Goal: Information Seeking & Learning: Learn about a topic

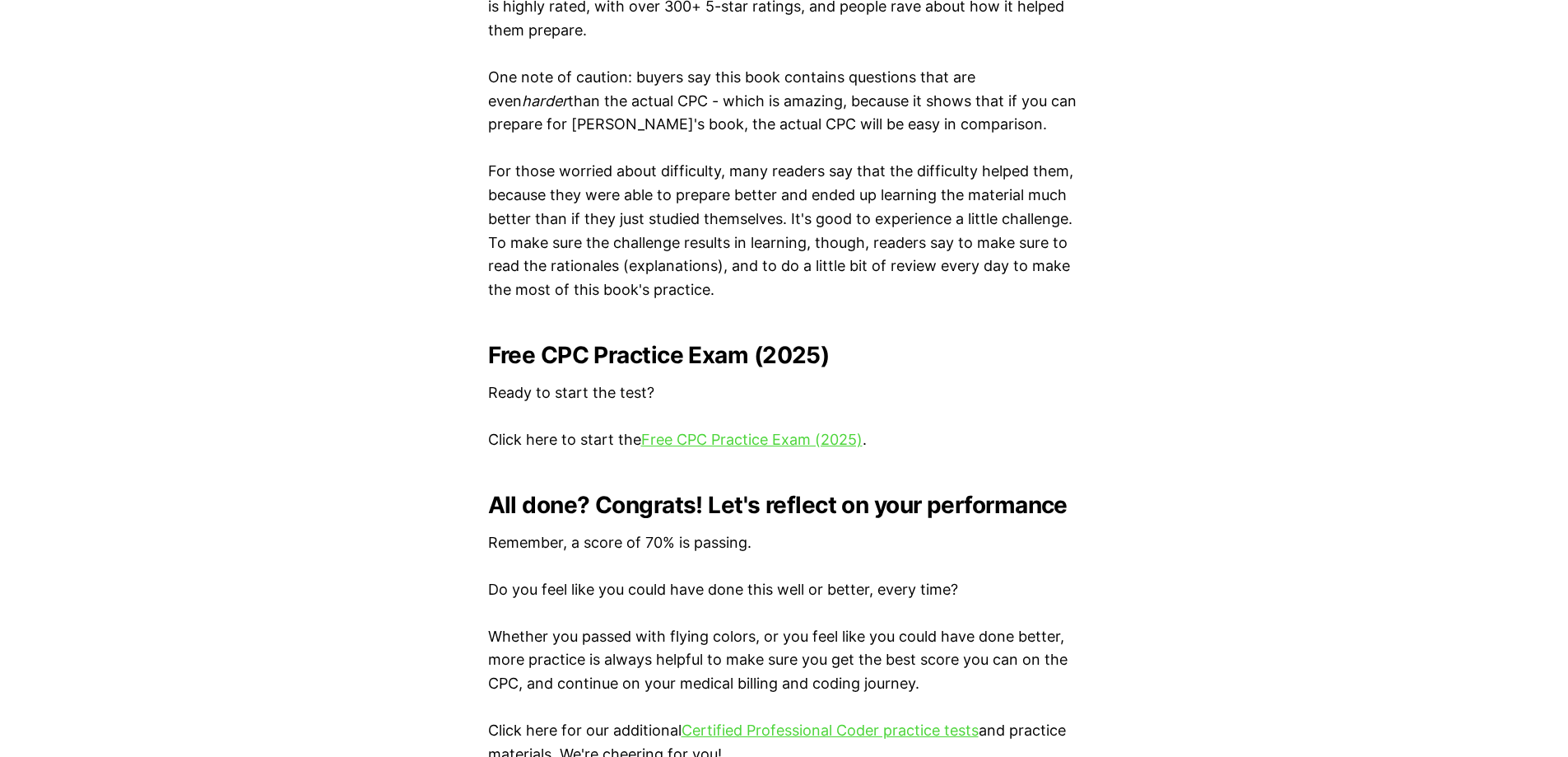
scroll to position [3108, 0]
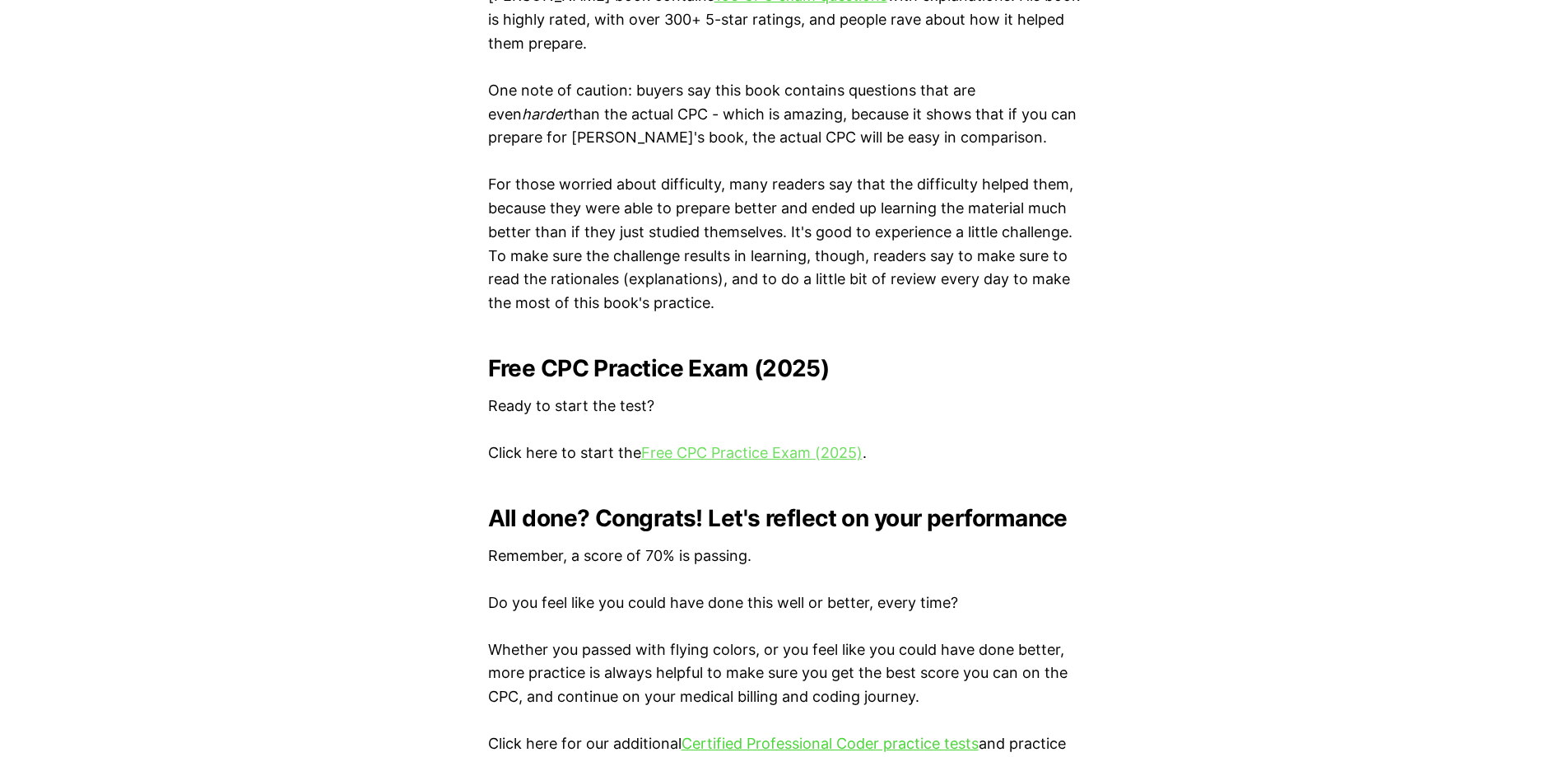
click at [727, 453] on link "Free CPC Practice Exam (2025)" at bounding box center [752, 453] width 221 height 18
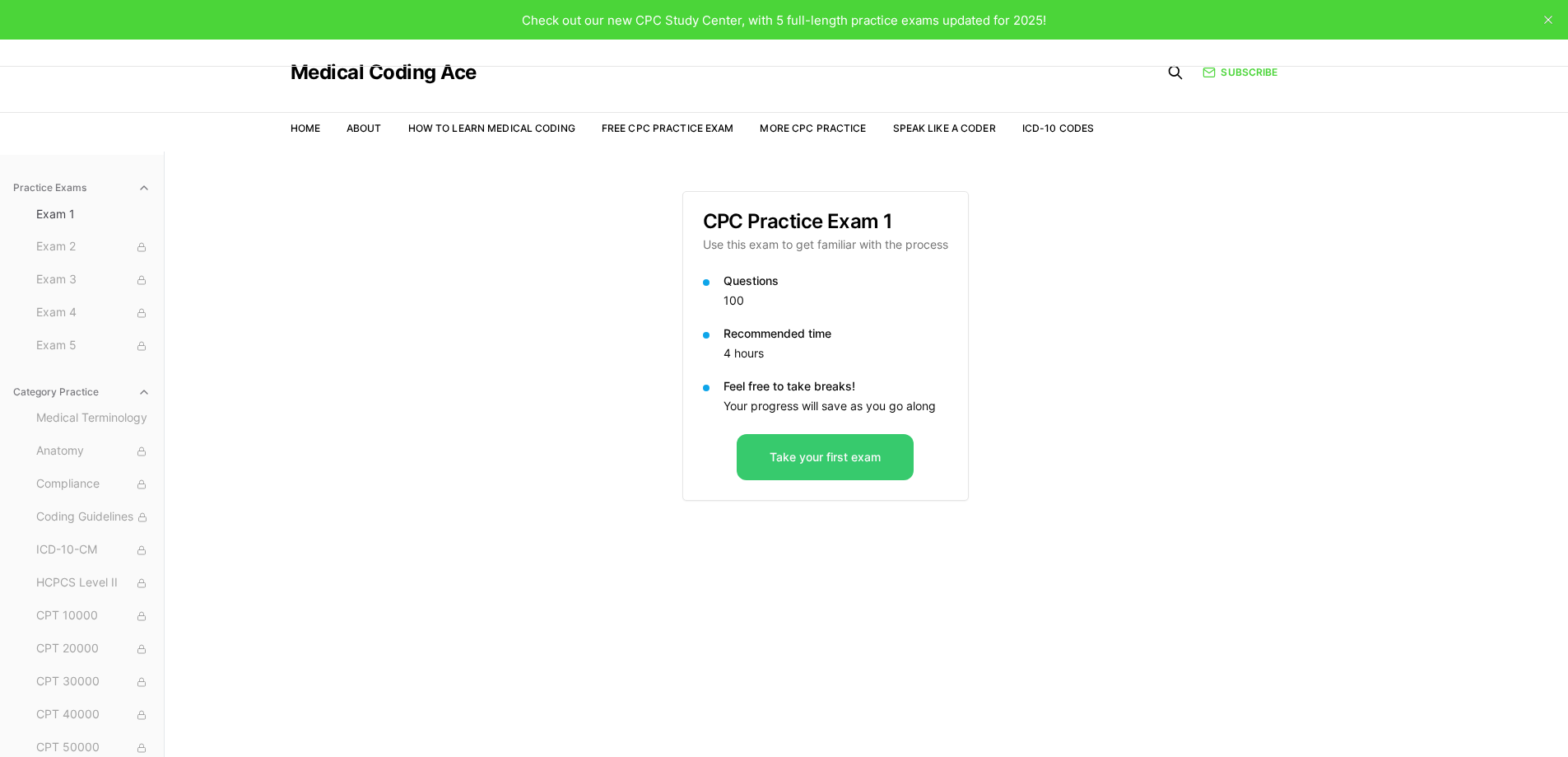
click at [864, 458] on button "Take your first exam" at bounding box center [825, 457] width 177 height 46
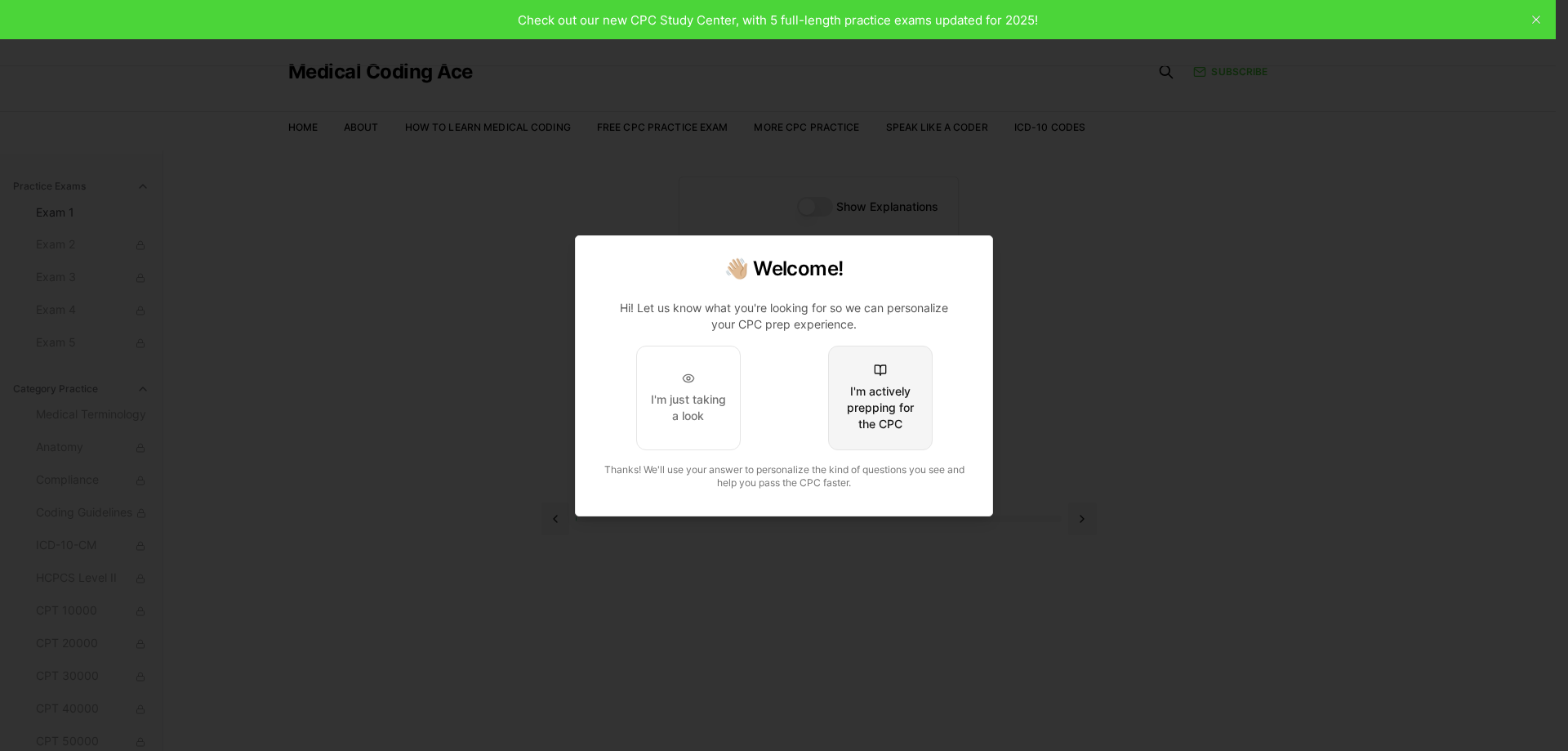
click at [875, 395] on div "I'm actively prepping for the CPC" at bounding box center [881, 407] width 77 height 49
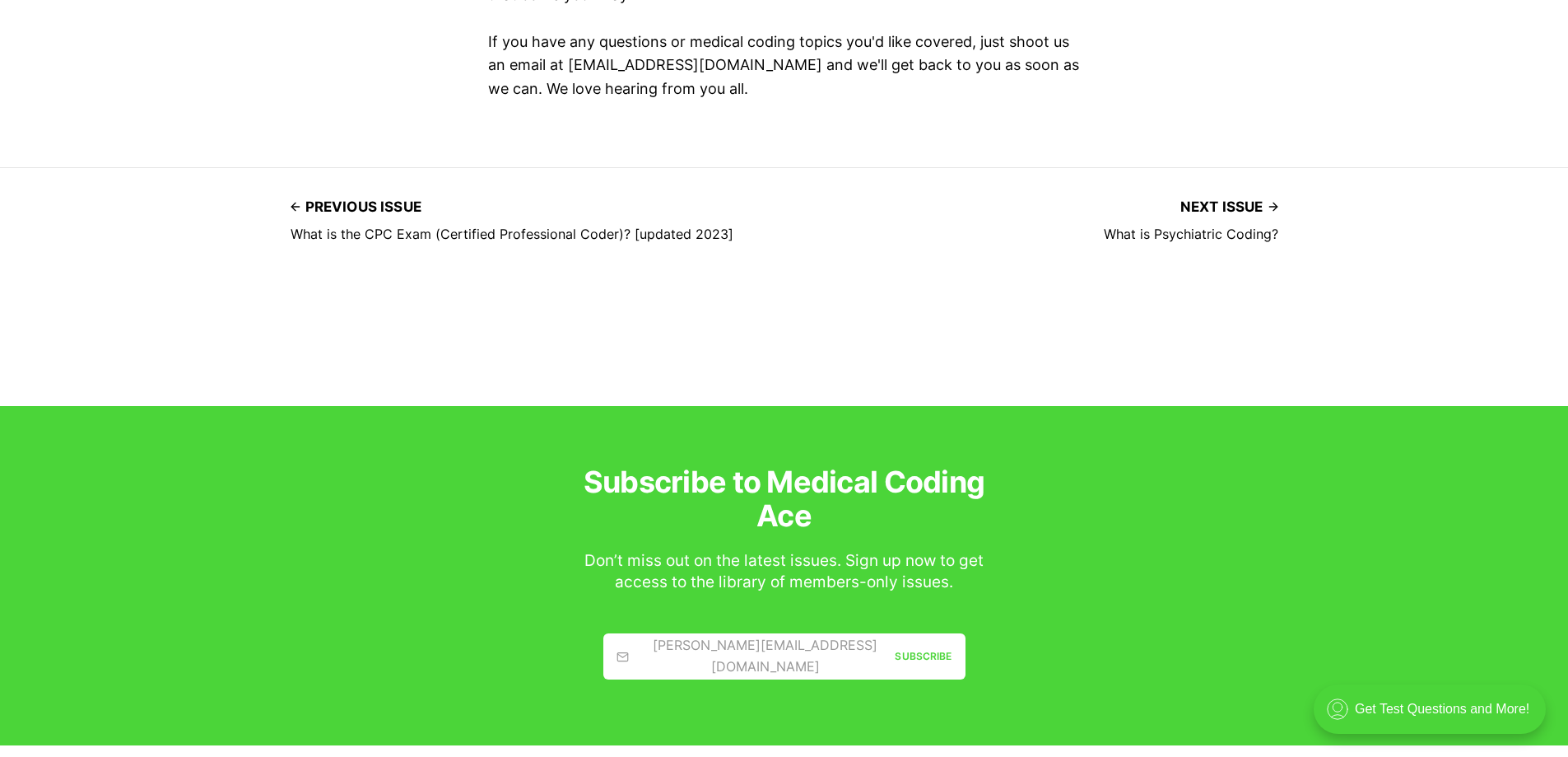
scroll to position [10460, 0]
